Goal: Transaction & Acquisition: Purchase product/service

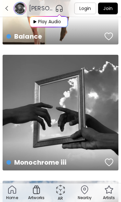
scroll to position [2780, 0]
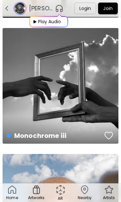
click at [18, 121] on div "Monochrome iii ₿ 0.03 | 16 x 24 inch" at bounding box center [60, 129] width 118 height 30
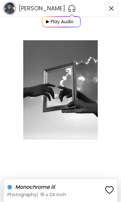
click at [114, 10] on button "button" at bounding box center [110, 8] width 13 height 13
